Goal: Navigation & Orientation: Find specific page/section

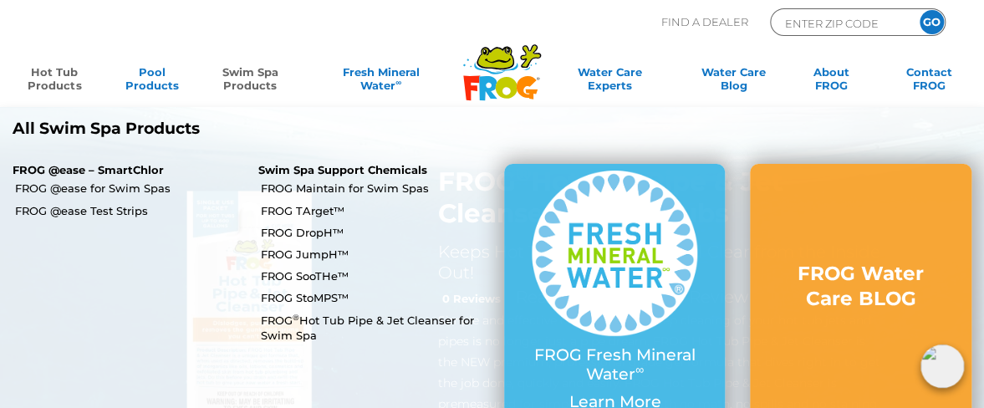
click at [248, 79] on link "Swim Spa Products" at bounding box center [250, 81] width 76 height 33
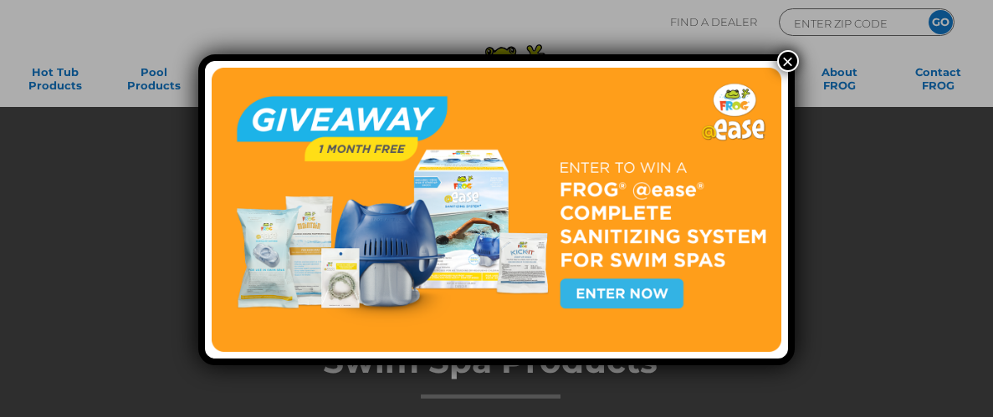
click at [780, 60] on button "×" at bounding box center [788, 61] width 22 height 22
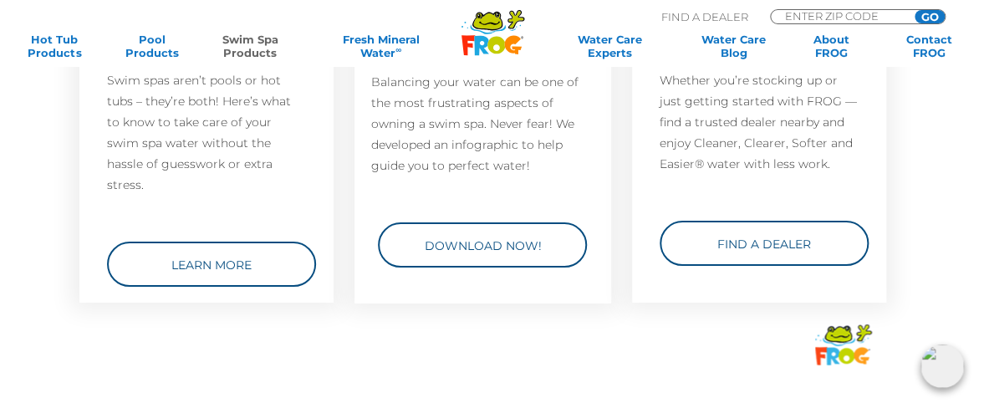
scroll to position [2214, 10]
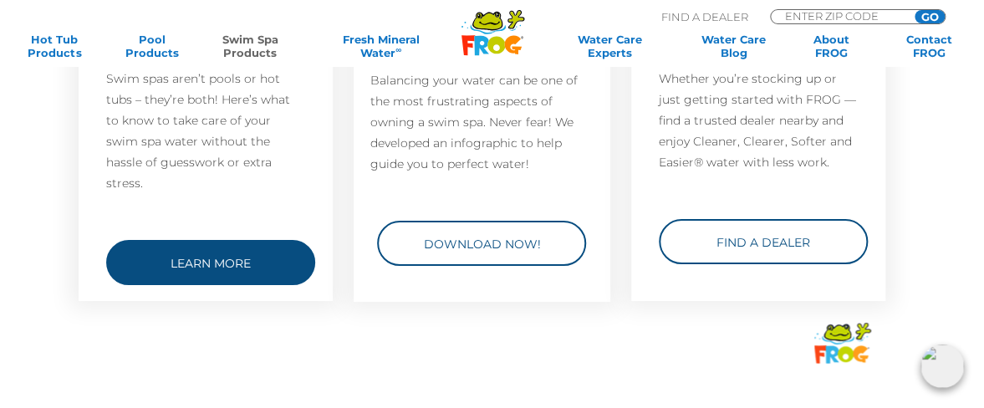
click at [211, 240] on link "Learn More" at bounding box center [210, 262] width 209 height 45
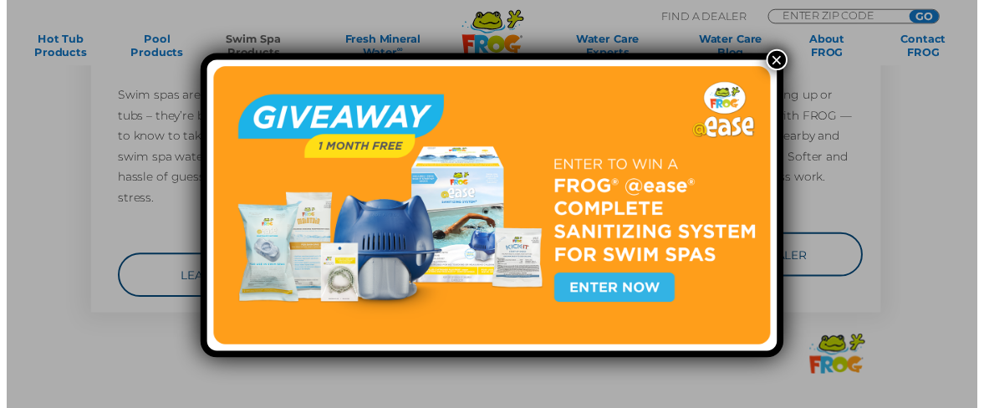
scroll to position [2214, 0]
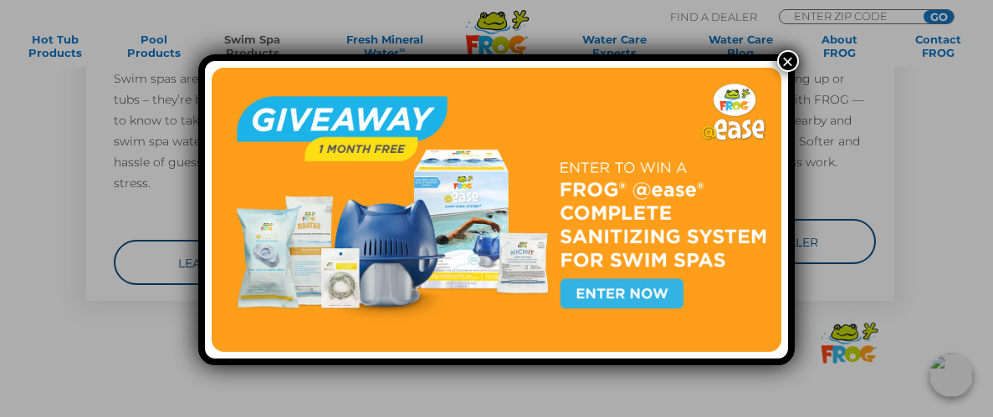
click at [784, 61] on button "×" at bounding box center [788, 61] width 22 height 22
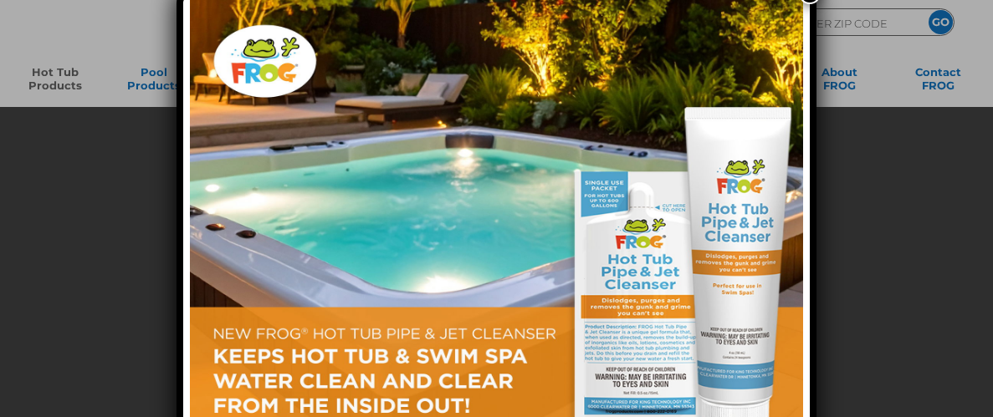
scroll to position [22, 0]
